Goal: Information Seeking & Learning: Check status

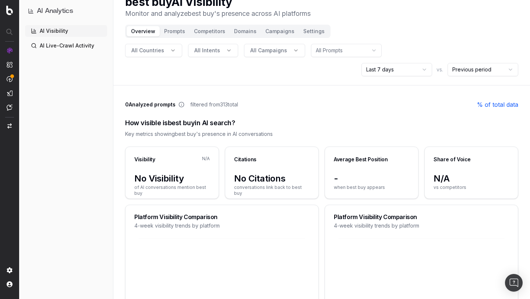
scroll to position [22, 0]
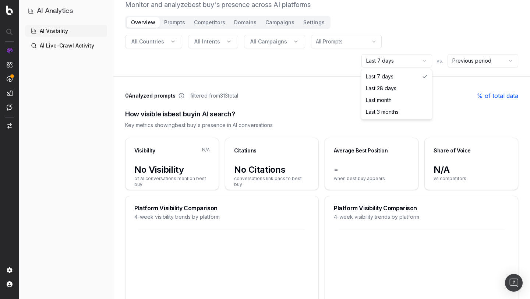
click at [408, 64] on html "AI Analytics AI Visibility AI Live-Crawl Activity best buy AI Visibility Monito…" at bounding box center [265, 127] width 530 height 299
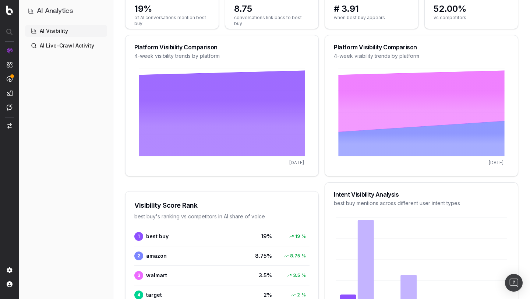
scroll to position [4, 0]
